Goal: Task Accomplishment & Management: Manage account settings

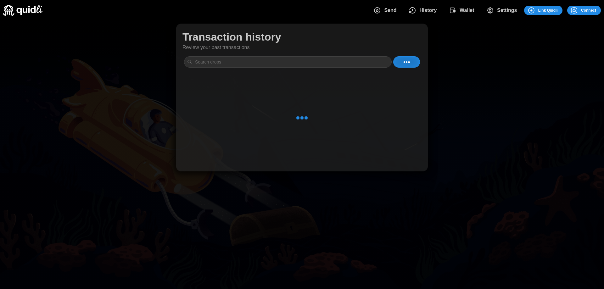
click at [593, 9] on span "Connect" at bounding box center [588, 10] width 15 height 9
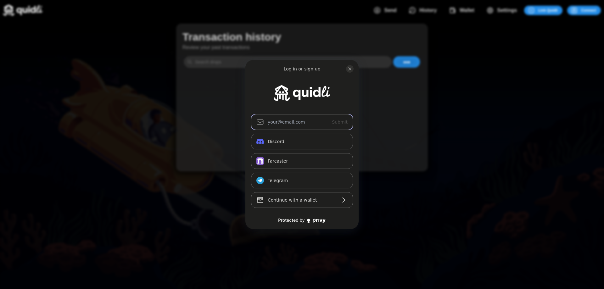
click at [272, 124] on input "Submit" at bounding box center [302, 122] width 102 height 16
type input "[EMAIL_ADDRESS][DOMAIN_NAME]"
click at [344, 121] on span "Submit" at bounding box center [340, 122] width 16 height 5
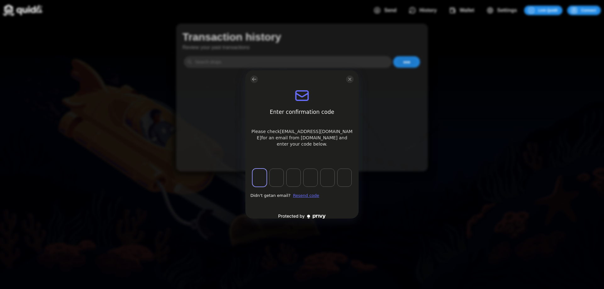
click at [259, 170] on input "log in or sign up" at bounding box center [259, 178] width 14 height 18
paste input "713712"
type input "7"
type input "1"
type input "3"
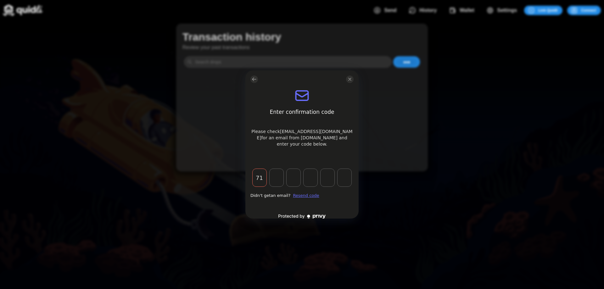
type input "7"
type input "1"
type input "2"
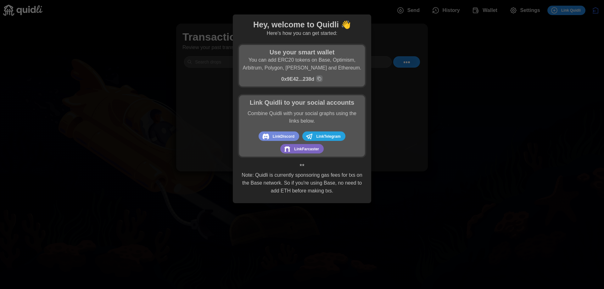
click at [413, 123] on div at bounding box center [302, 144] width 604 height 289
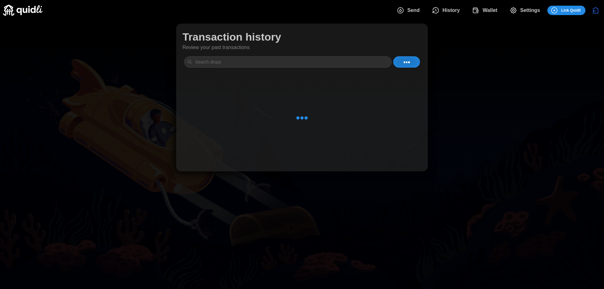
click at [491, 9] on span "Wallet" at bounding box center [490, 10] width 15 height 13
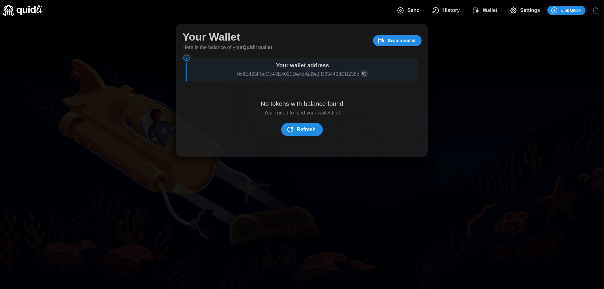
click at [399, 42] on span "Switch wallet" at bounding box center [402, 40] width 28 height 11
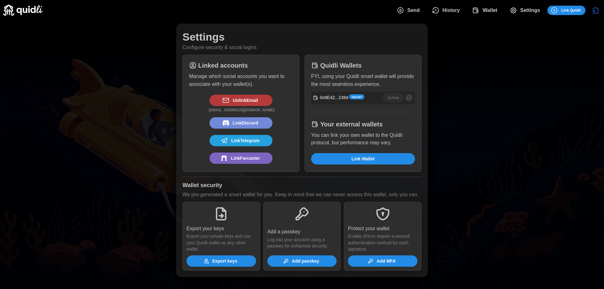
click at [416, 9] on span "Send" at bounding box center [414, 10] width 12 height 13
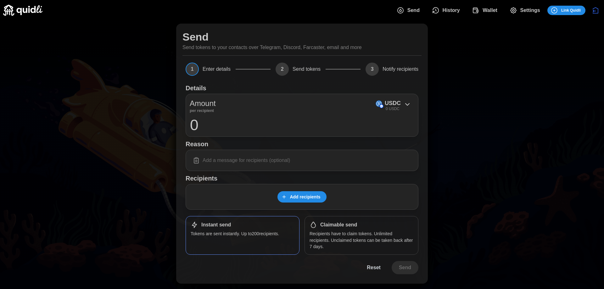
click at [459, 10] on span "History" at bounding box center [451, 10] width 17 height 13
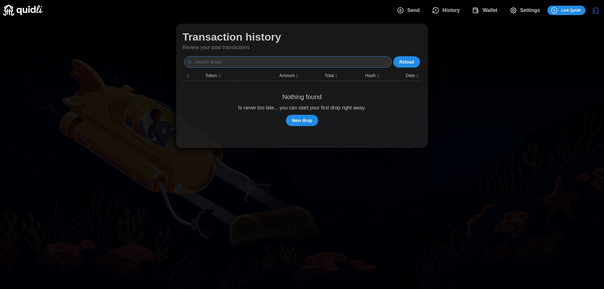
click at [258, 61] on input at bounding box center [288, 61] width 208 height 11
click at [308, 122] on span "New drop" at bounding box center [302, 120] width 20 height 11
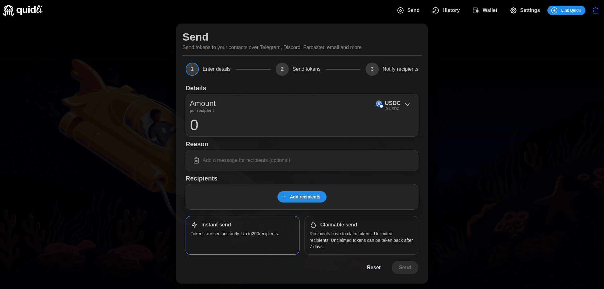
click at [529, 13] on span "Settings" at bounding box center [531, 10] width 20 height 13
